Goal: Task Accomplishment & Management: Use online tool/utility

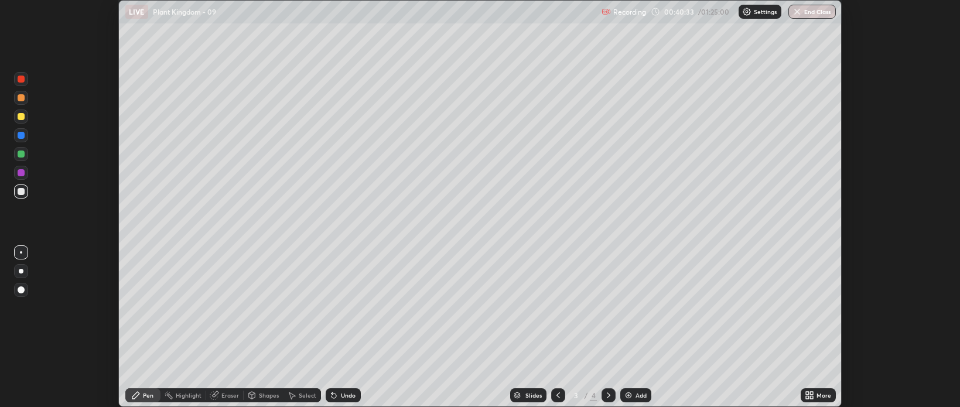
scroll to position [407, 960]
click at [220, 398] on div "Eraser" at bounding box center [224, 395] width 37 height 14
click at [144, 395] on div "Pen" at bounding box center [148, 396] width 11 height 6
click at [627, 400] on div "Add" at bounding box center [635, 395] width 31 height 14
click at [19, 116] on div at bounding box center [21, 116] width 7 height 7
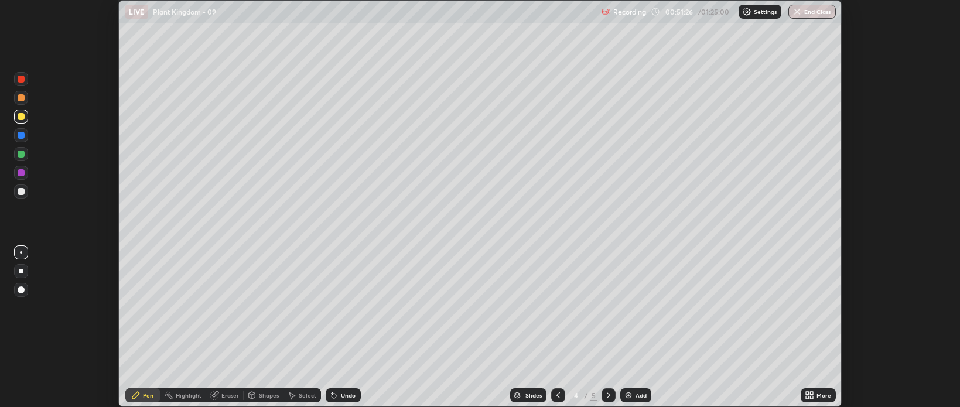
click at [627, 393] on img at bounding box center [628, 395] width 9 height 9
click at [20, 173] on div at bounding box center [21, 172] width 7 height 7
click at [97, 122] on div "Setting up your live class" at bounding box center [480, 203] width 960 height 407
click at [21, 155] on div at bounding box center [21, 154] width 7 height 7
click at [21, 116] on div at bounding box center [21, 116] width 7 height 7
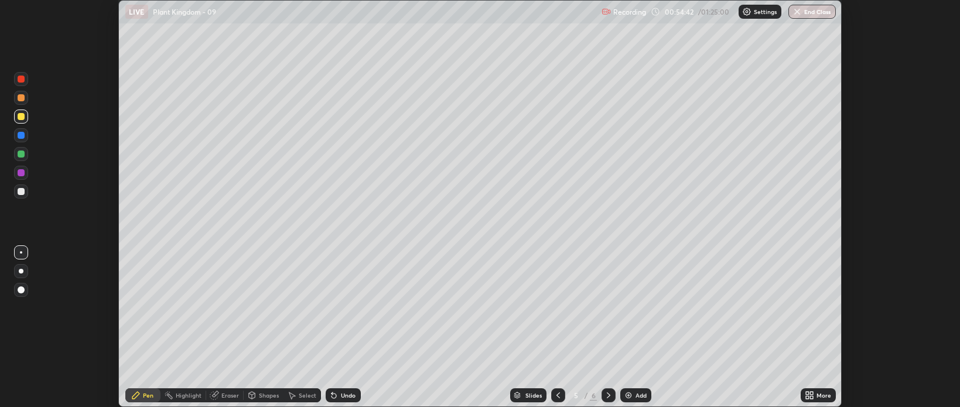
click at [21, 193] on div at bounding box center [21, 191] width 7 height 7
click at [15, 112] on div at bounding box center [21, 117] width 14 height 14
click at [626, 395] on img at bounding box center [628, 395] width 9 height 9
click at [627, 396] on img at bounding box center [628, 395] width 9 height 9
click at [21, 115] on div at bounding box center [21, 116] width 7 height 7
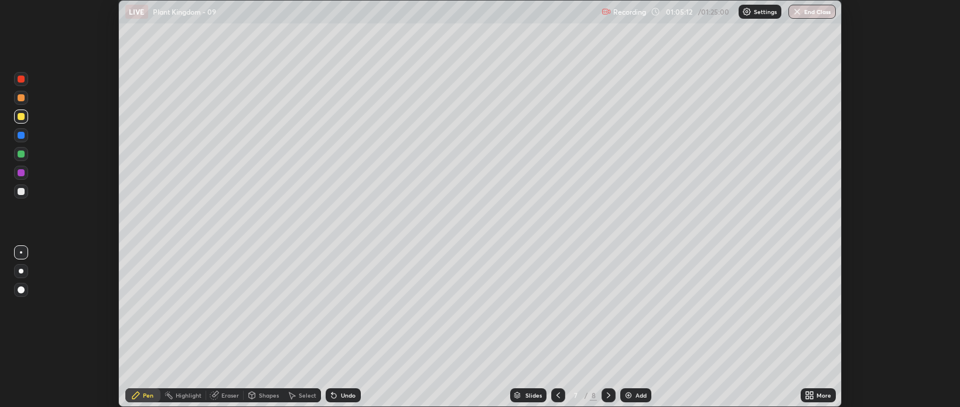
click at [23, 156] on div at bounding box center [21, 154] width 7 height 7
click at [23, 118] on div at bounding box center [21, 116] width 7 height 7
click at [627, 397] on img at bounding box center [628, 395] width 9 height 9
click at [229, 397] on div "Eraser" at bounding box center [230, 396] width 18 height 6
click at [146, 395] on div "Pen" at bounding box center [148, 396] width 11 height 6
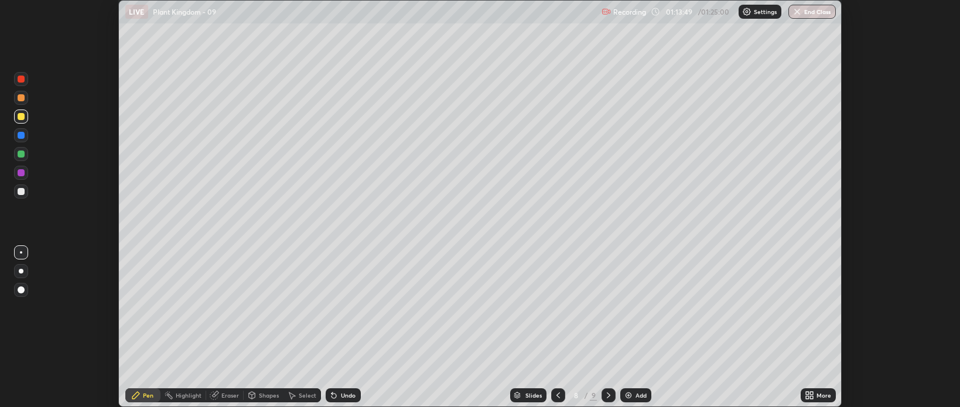
click at [23, 152] on div at bounding box center [21, 154] width 7 height 7
click at [805, 11] on button "End Class" at bounding box center [812, 12] width 47 height 14
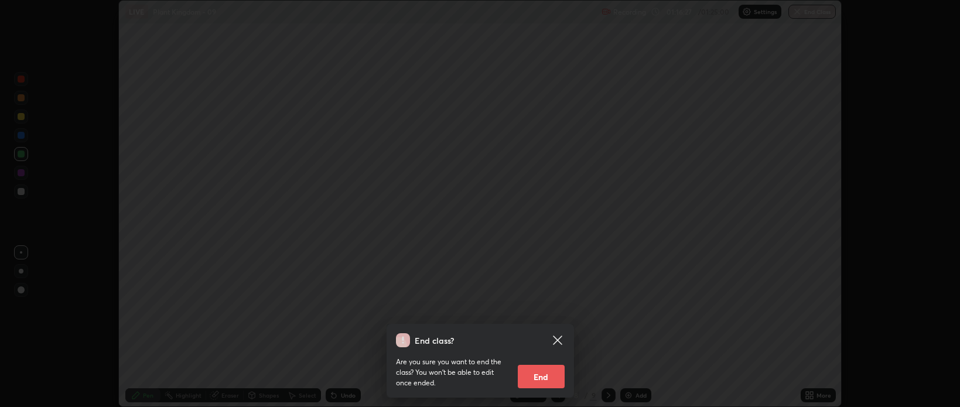
click at [534, 376] on button "End" at bounding box center [541, 376] width 47 height 23
